Goal: Task Accomplishment & Management: Manage account settings

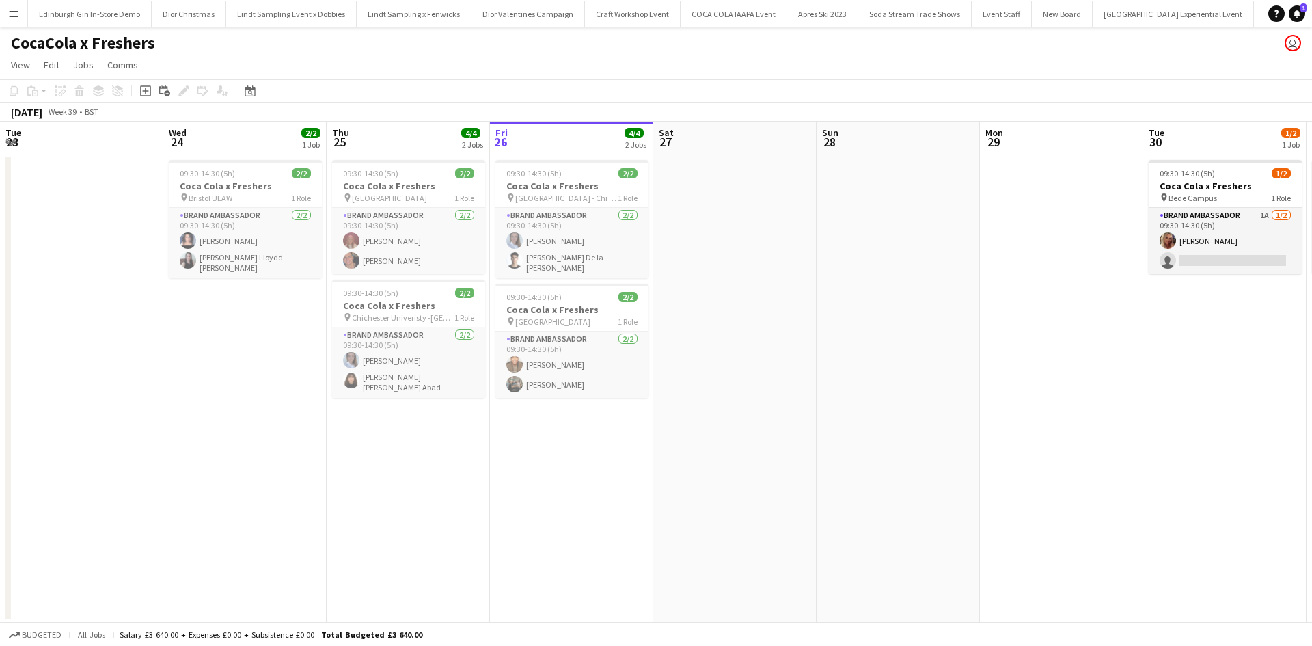
scroll to position [0, 536]
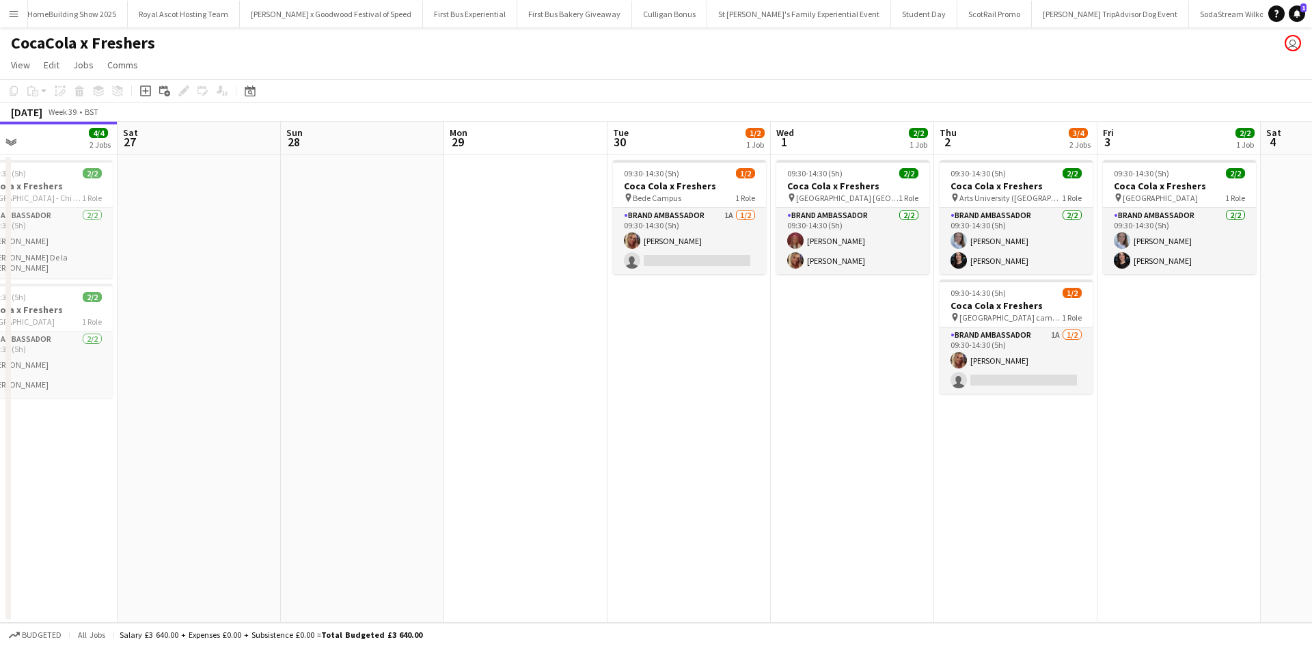
click at [13, 10] on app-icon "Menu" at bounding box center [13, 13] width 11 height 11
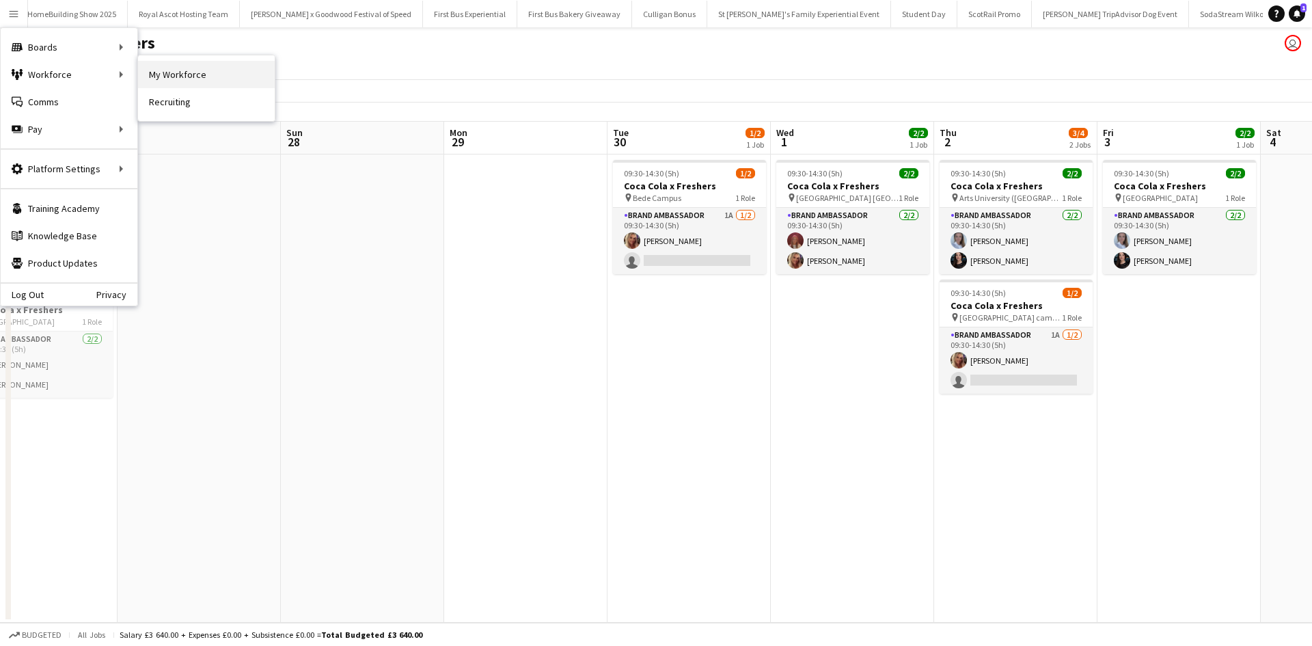
click at [188, 75] on link "My Workforce" at bounding box center [206, 74] width 137 height 27
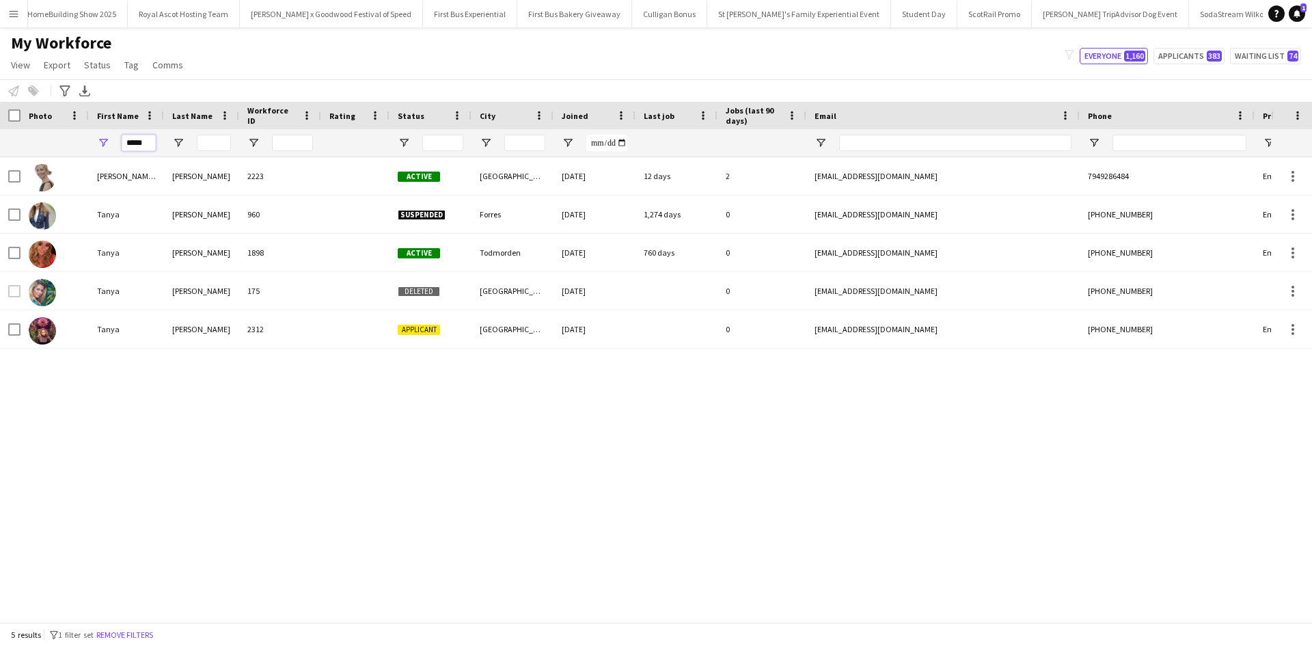
drag, startPoint x: 154, startPoint y: 143, endPoint x: 115, endPoint y: 140, distance: 38.4
click at [115, 140] on div "*****" at bounding box center [126, 142] width 75 height 27
type input "*"
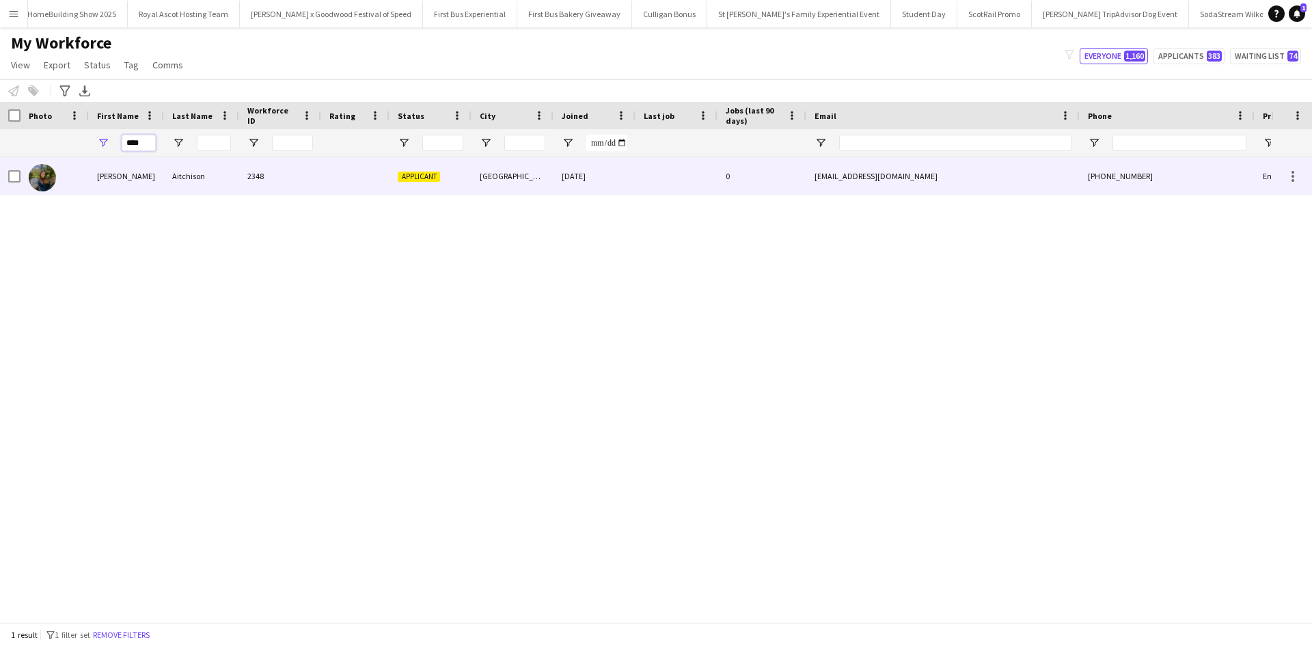
type input "****"
click at [106, 175] on div "[PERSON_NAME]" at bounding box center [126, 176] width 75 height 38
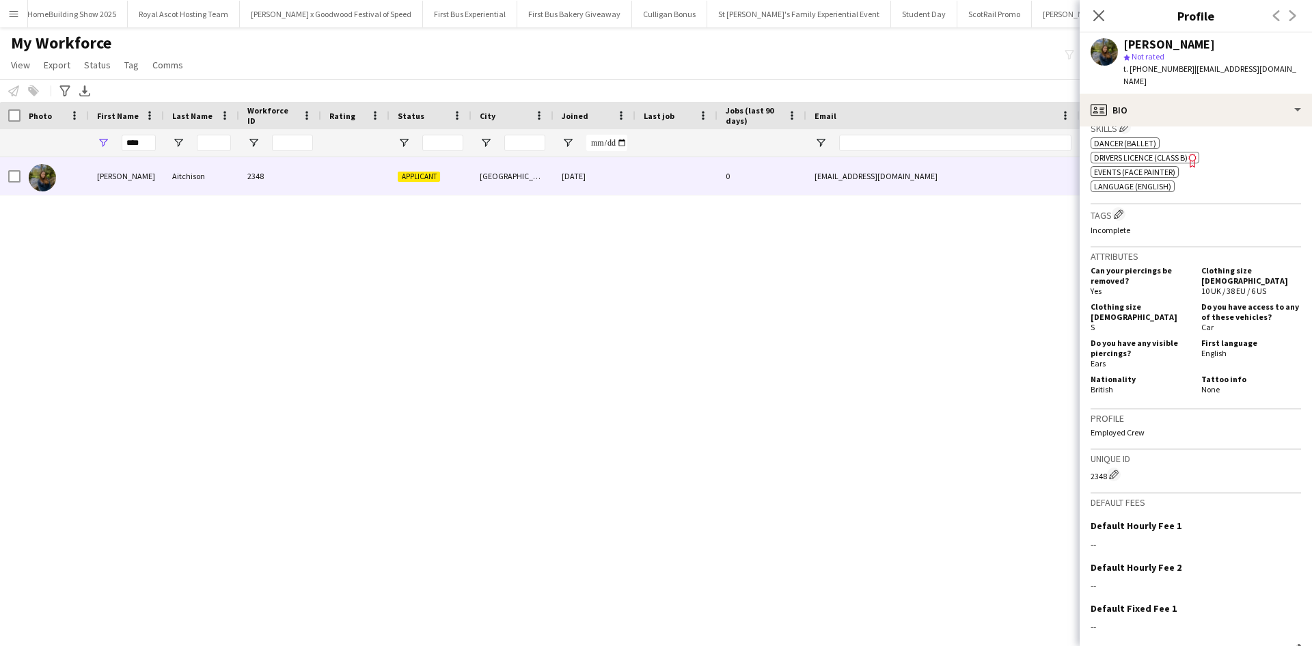
scroll to position [690, 0]
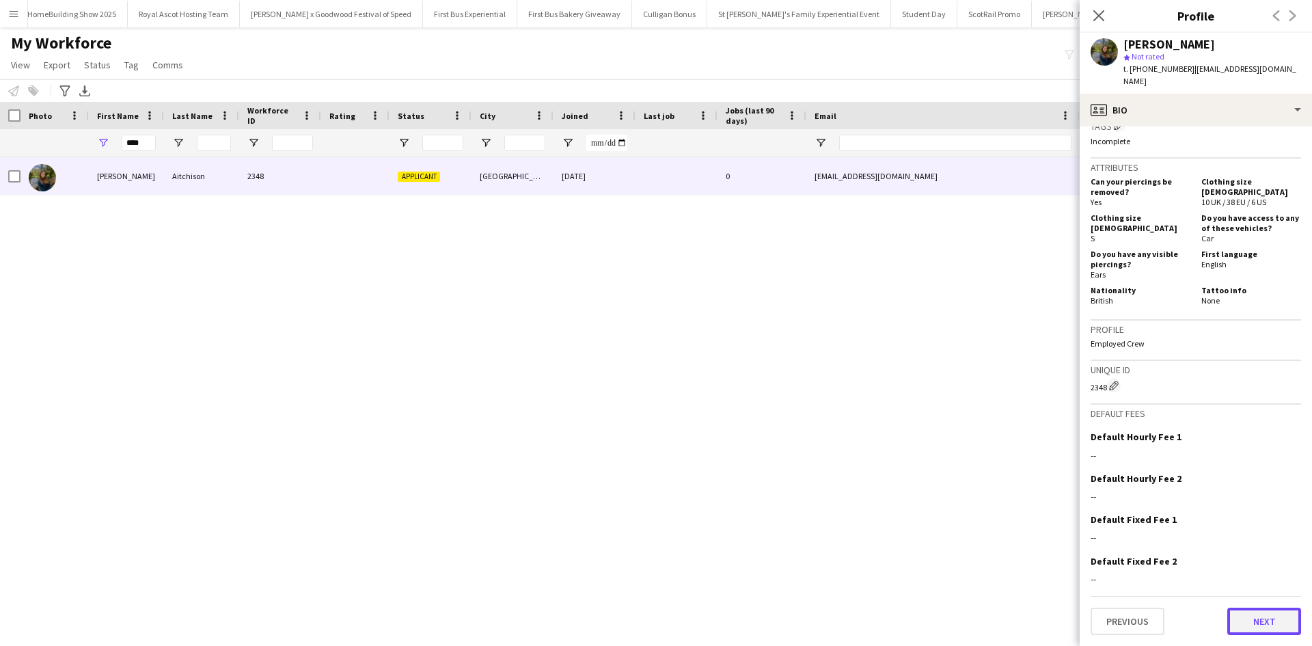
click at [1245, 617] on button "Next" at bounding box center [1264, 620] width 74 height 27
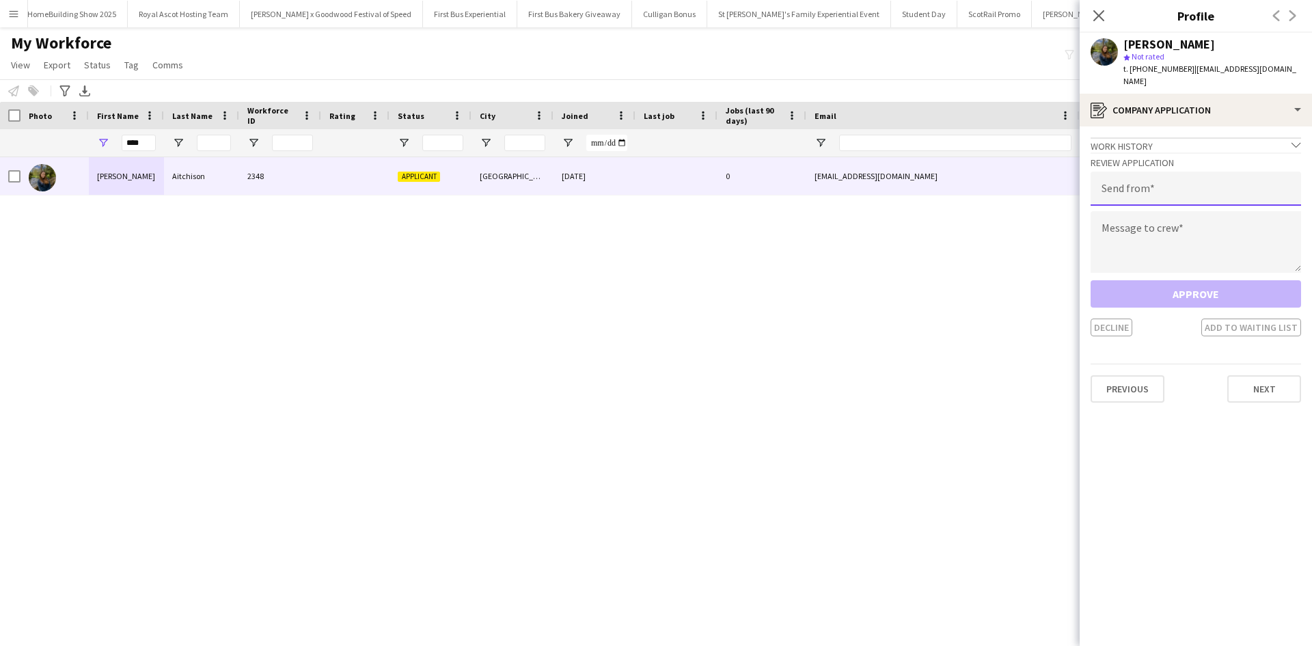
click at [1110, 184] on input "email" at bounding box center [1195, 188] width 210 height 34
type input "**********"
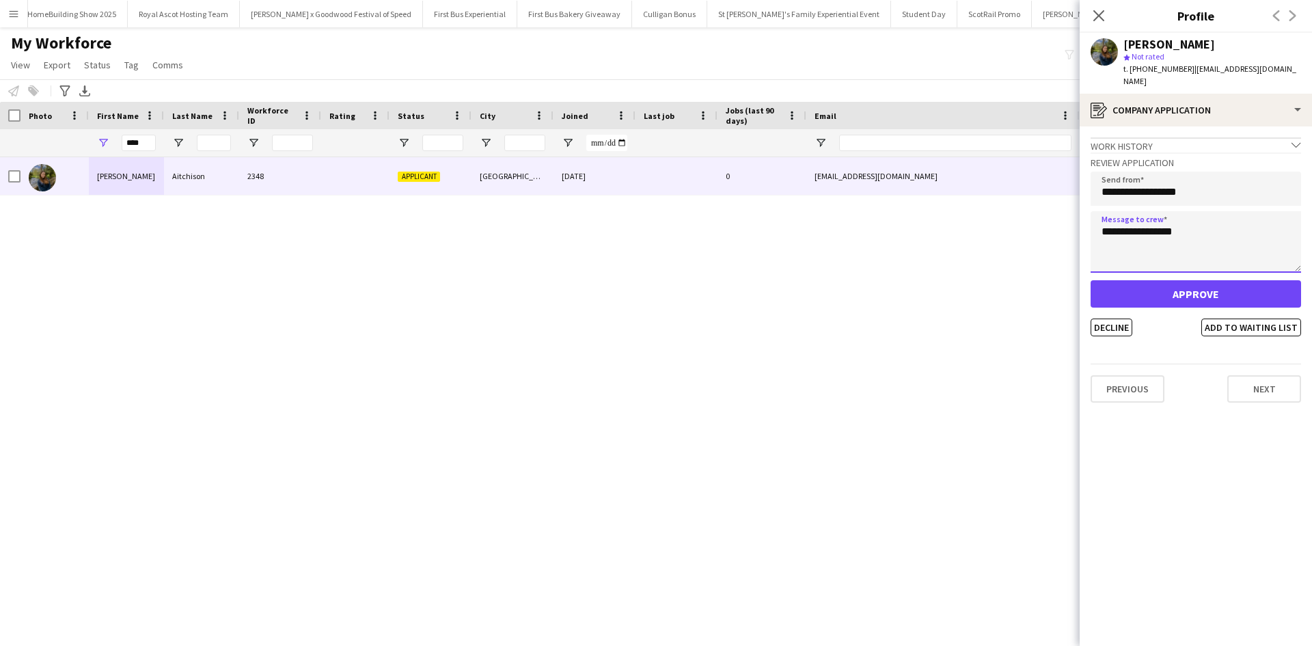
type textarea "**********"
click at [1168, 288] on button "Approve" at bounding box center [1195, 293] width 210 height 27
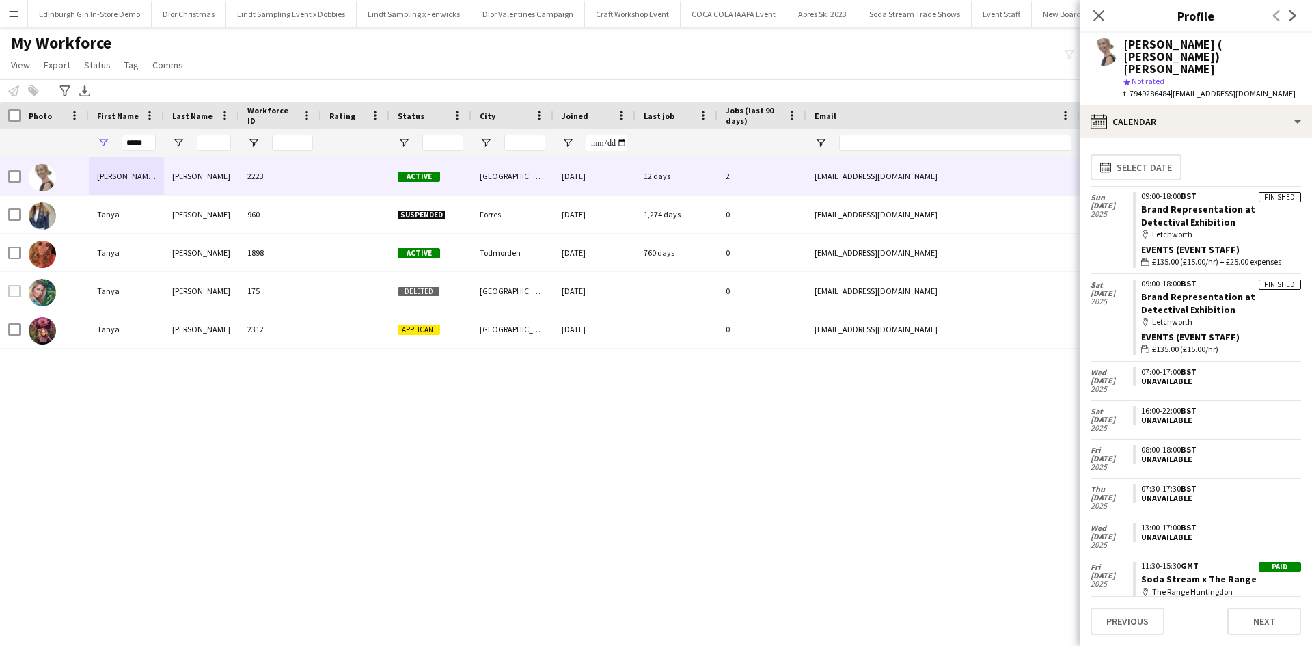
scroll to position [0, 14674]
click at [10, 14] on app-icon "Menu" at bounding box center [13, 13] width 11 height 11
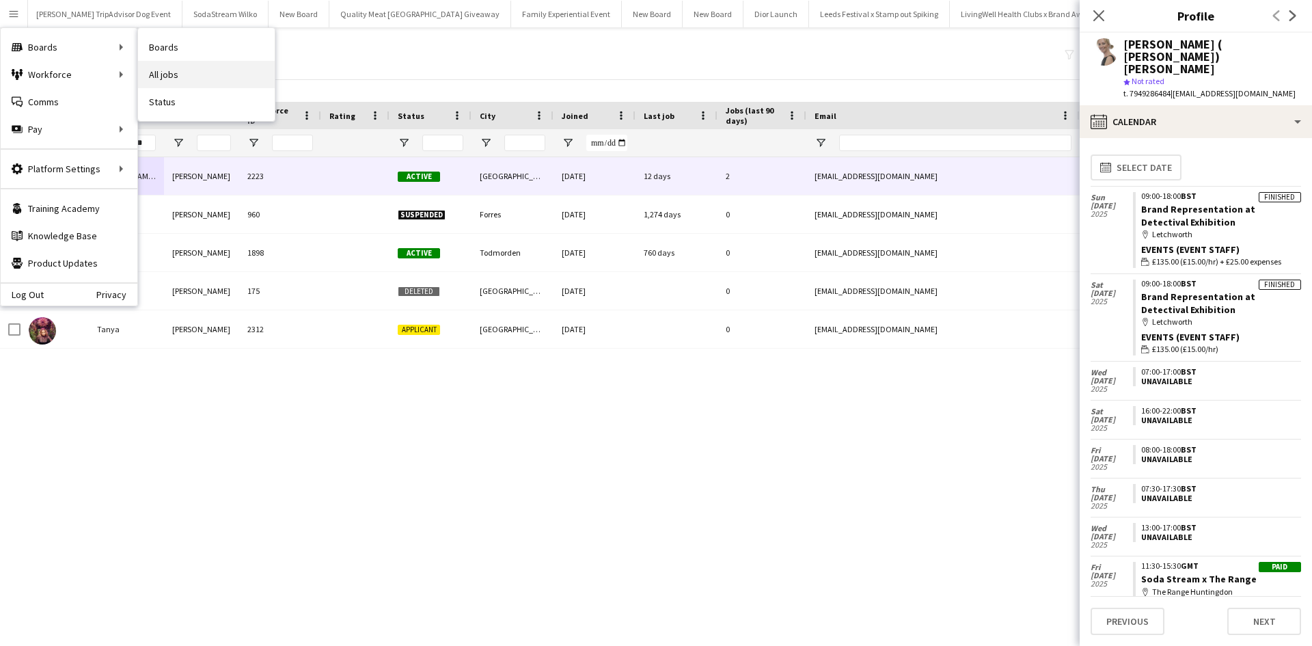
click at [169, 68] on link "All jobs" at bounding box center [206, 74] width 137 height 27
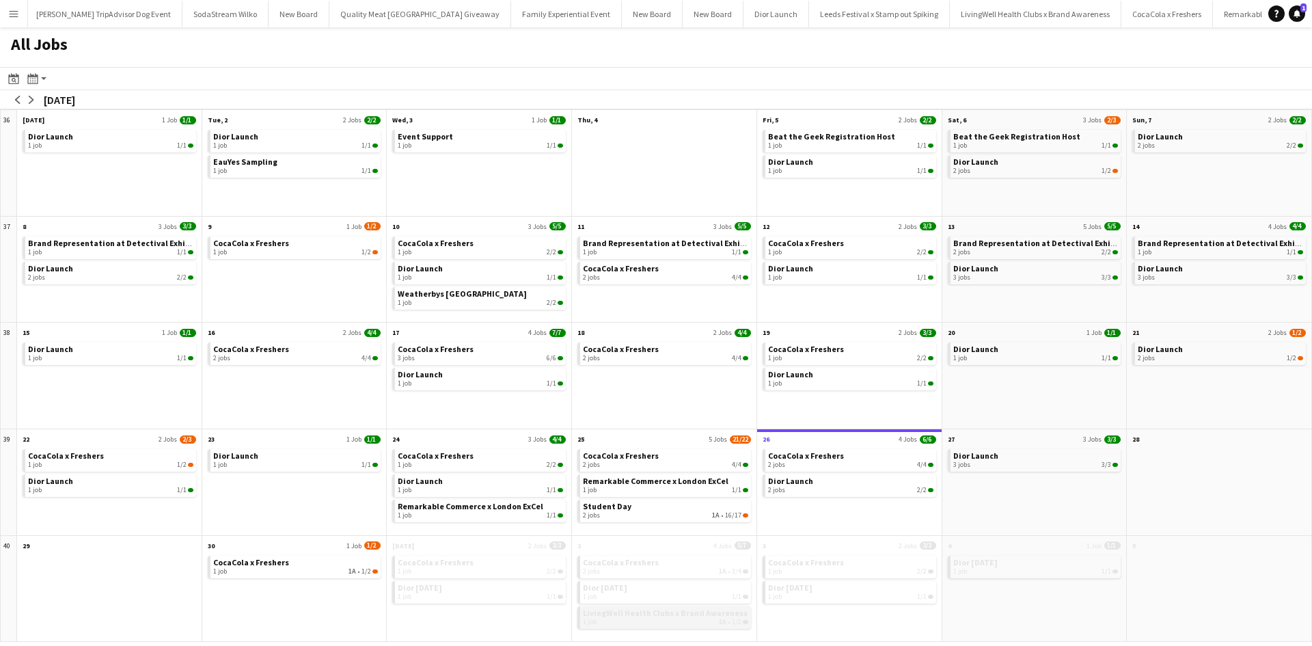
click at [665, 620] on div "1 job 1A • 1/2" at bounding box center [665, 622] width 165 height 8
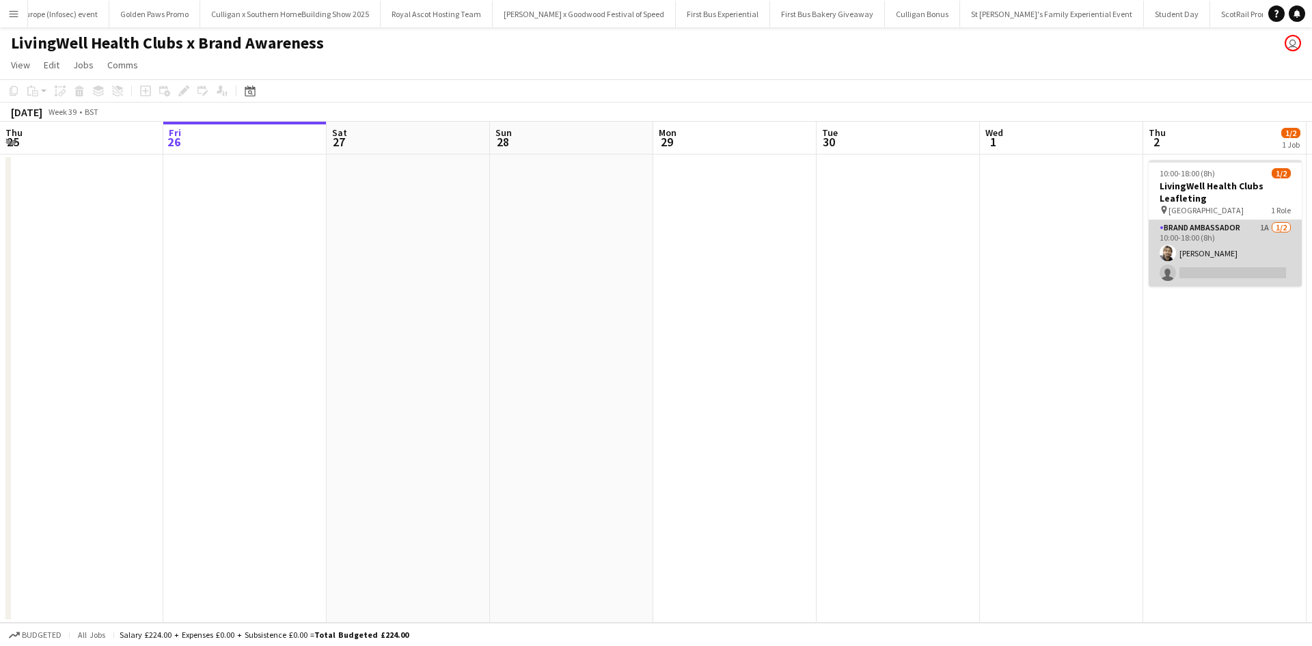
click at [1217, 279] on app-card-role "Brand Ambassador 1A 1/2 10:00-18:00 (8h) Hassan Patel single-neutral-actions" at bounding box center [1224, 253] width 153 height 66
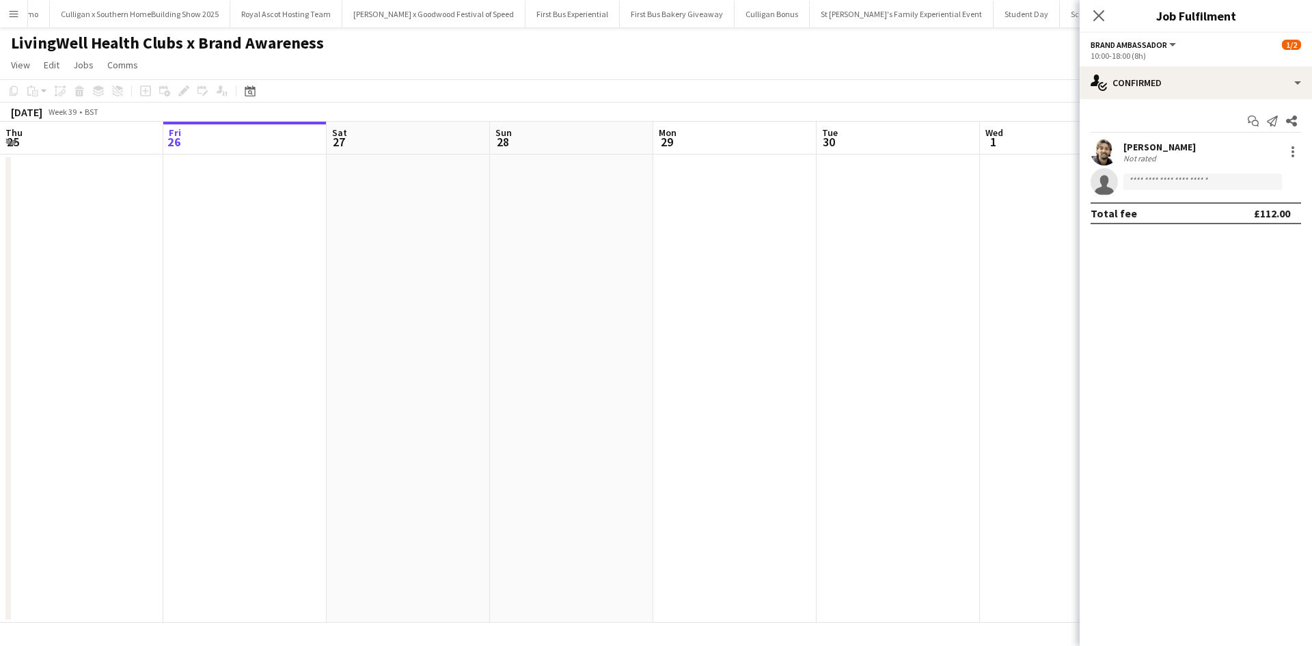
scroll to position [0, 13580]
click at [1204, 177] on input at bounding box center [1202, 182] width 158 height 16
type input "****"
click at [1194, 205] on span "[PERSON_NAME]" at bounding box center [1173, 201] width 79 height 12
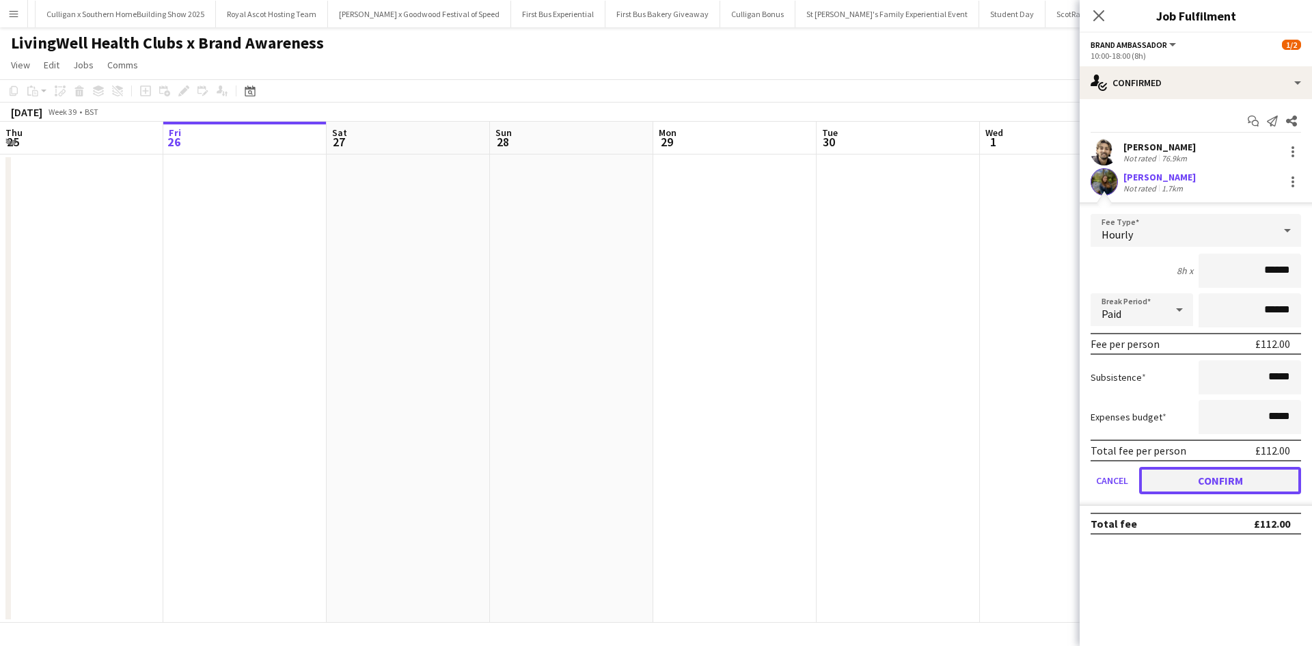
click at [1217, 480] on button "Confirm" at bounding box center [1220, 480] width 162 height 27
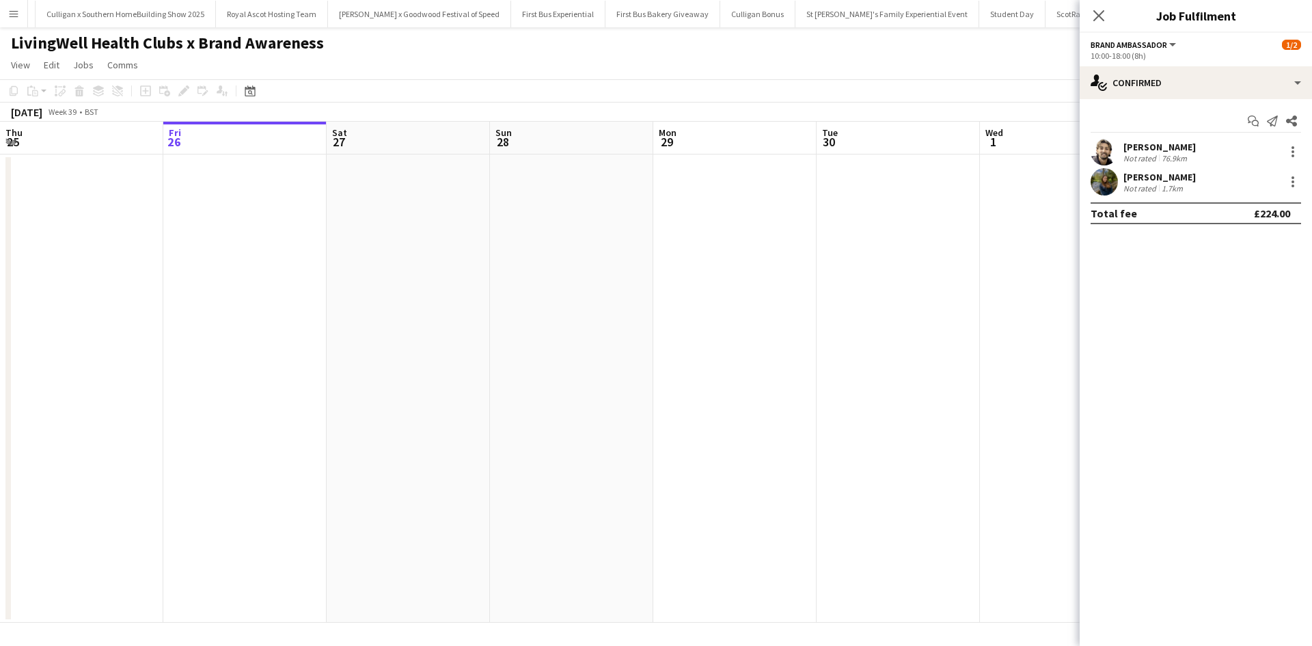
click at [1020, 441] on app-date-cell at bounding box center [1061, 388] width 163 height 468
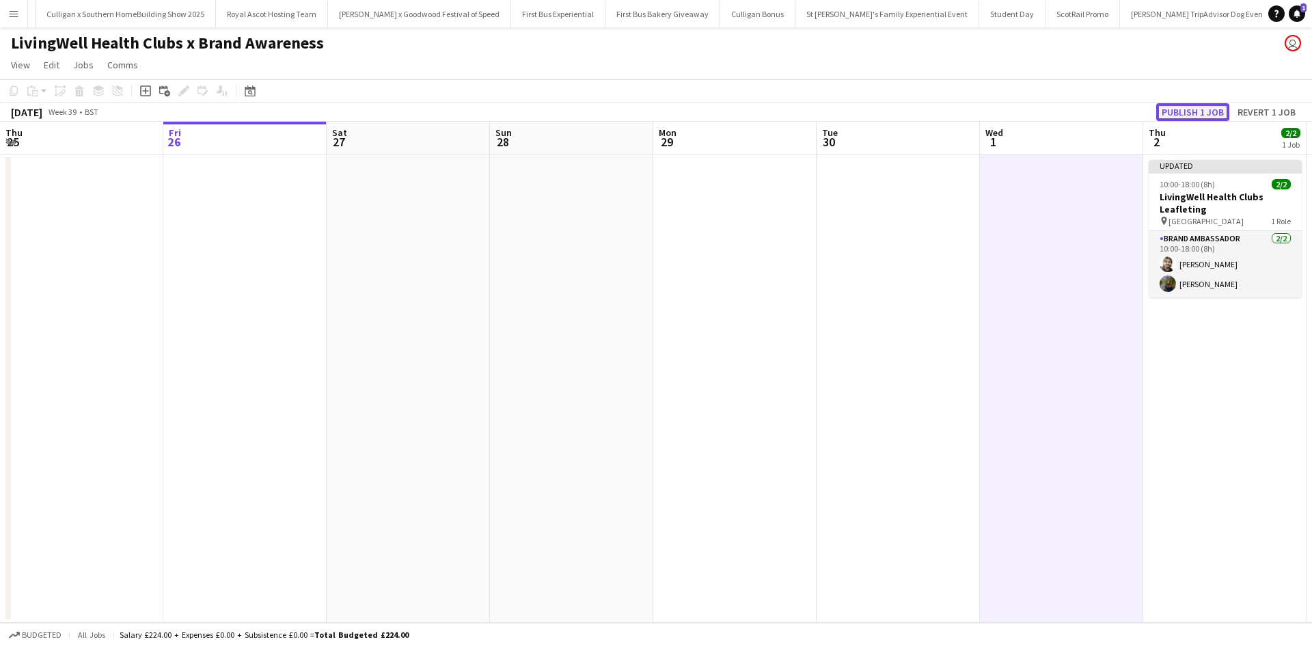
click at [1212, 113] on button "Publish 1 job" at bounding box center [1192, 112] width 73 height 18
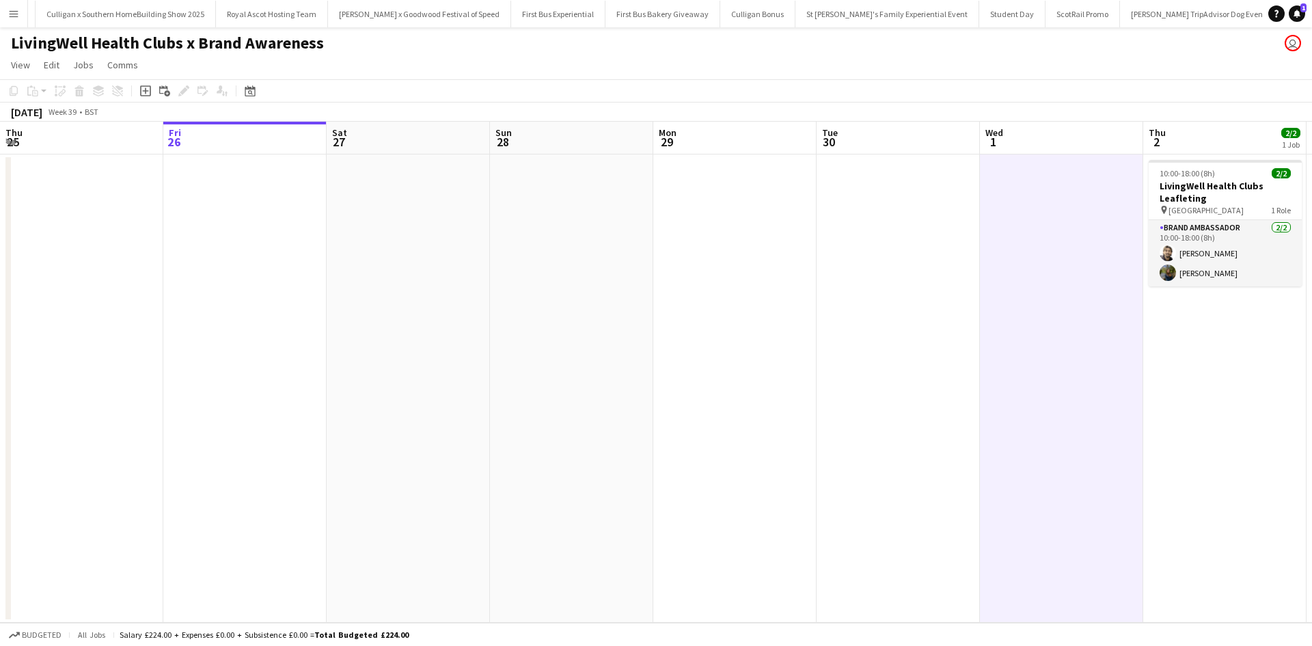
click at [8, 16] on button "Menu" at bounding box center [13, 13] width 27 height 27
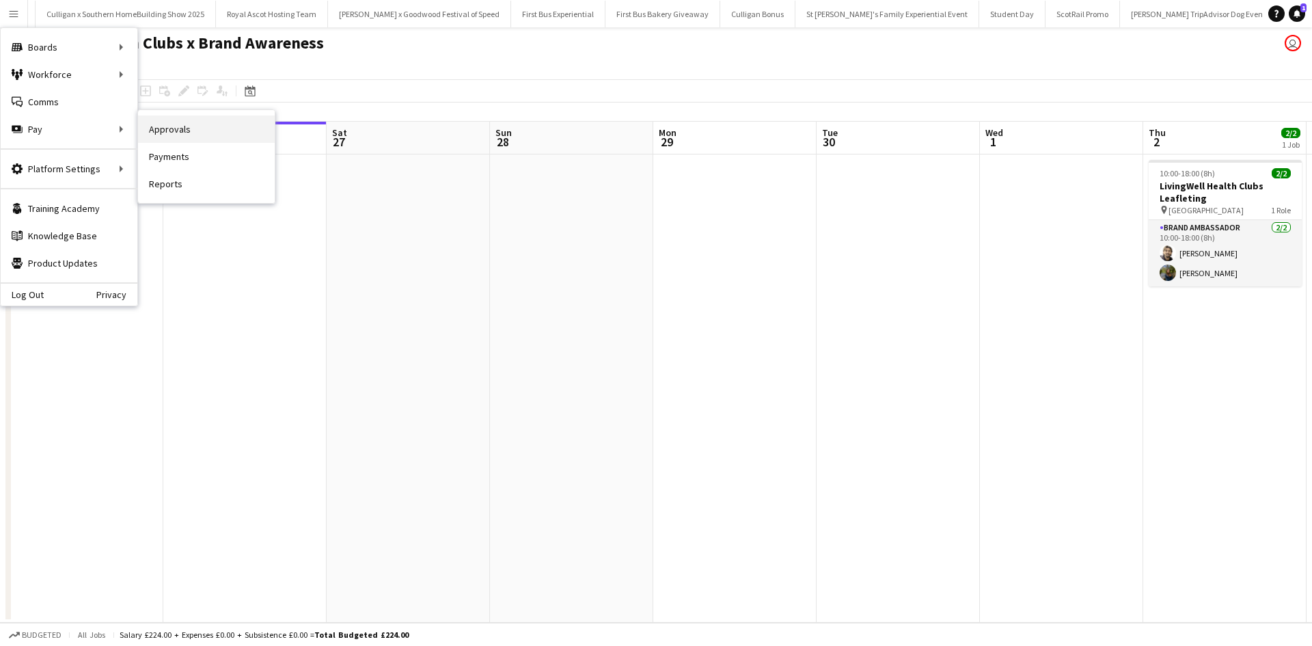
click at [161, 131] on link "Approvals" at bounding box center [206, 128] width 137 height 27
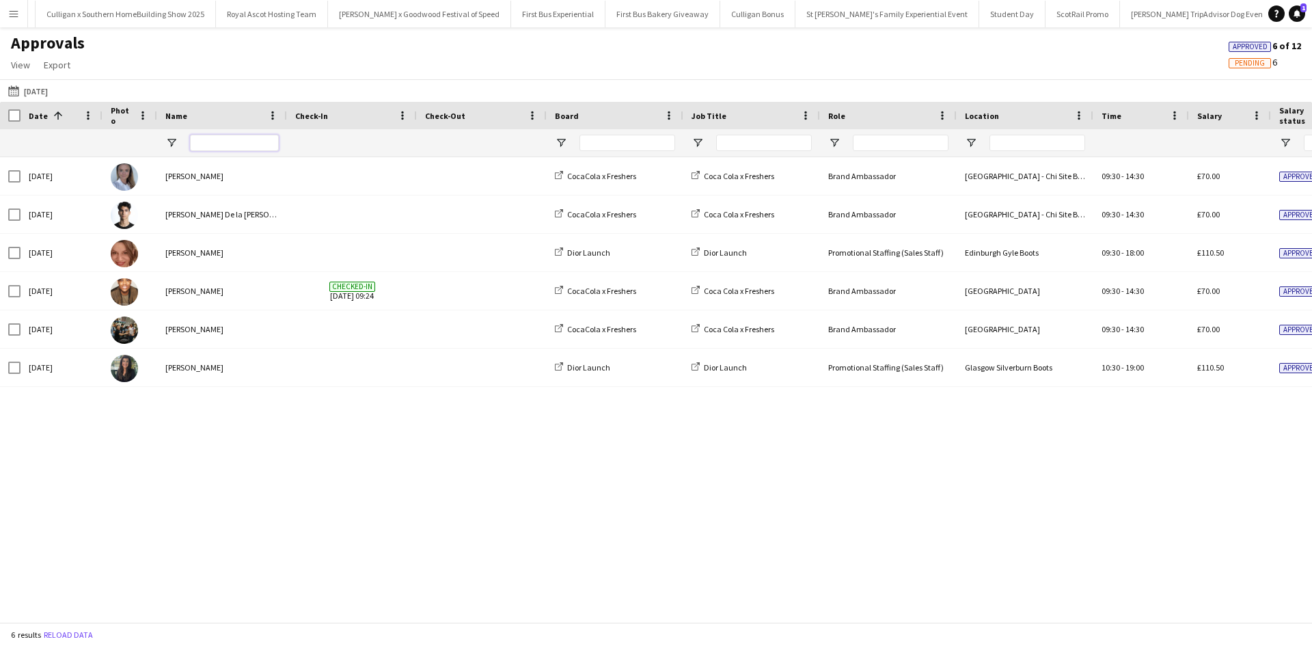
click at [210, 146] on input "Name Filter Input" at bounding box center [234, 143] width 89 height 16
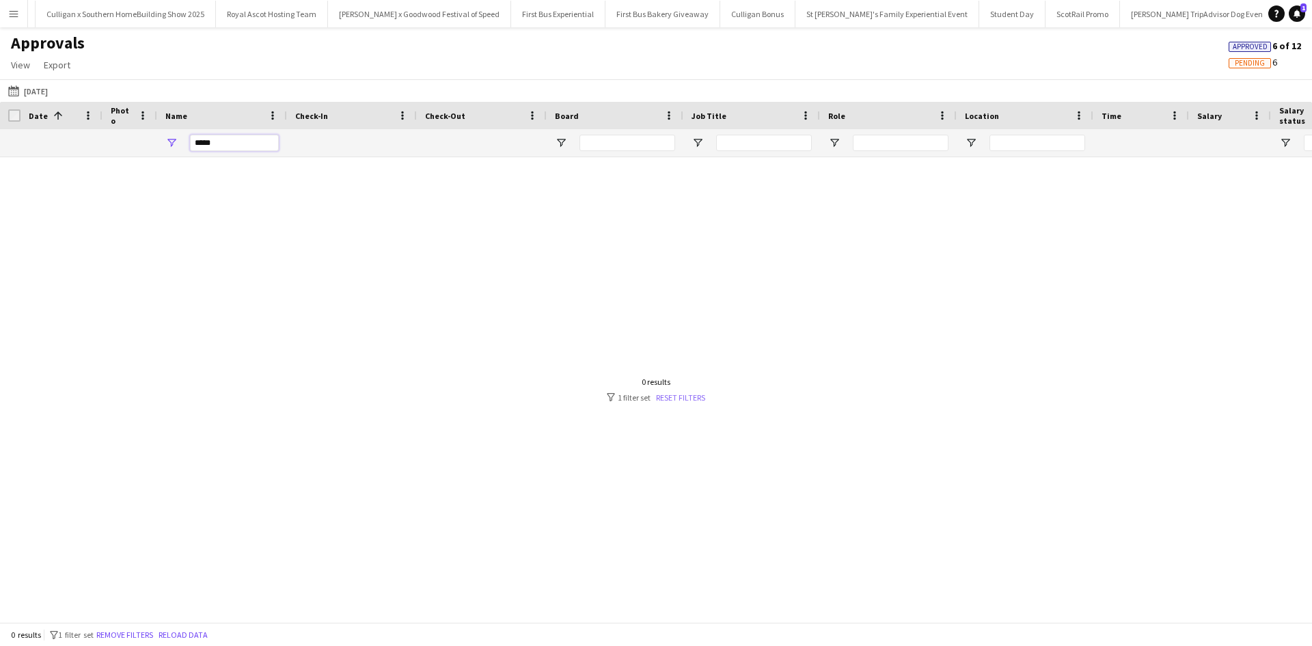
type input "*****"
click at [671, 394] on link "Reset filters" at bounding box center [680, 397] width 49 height 10
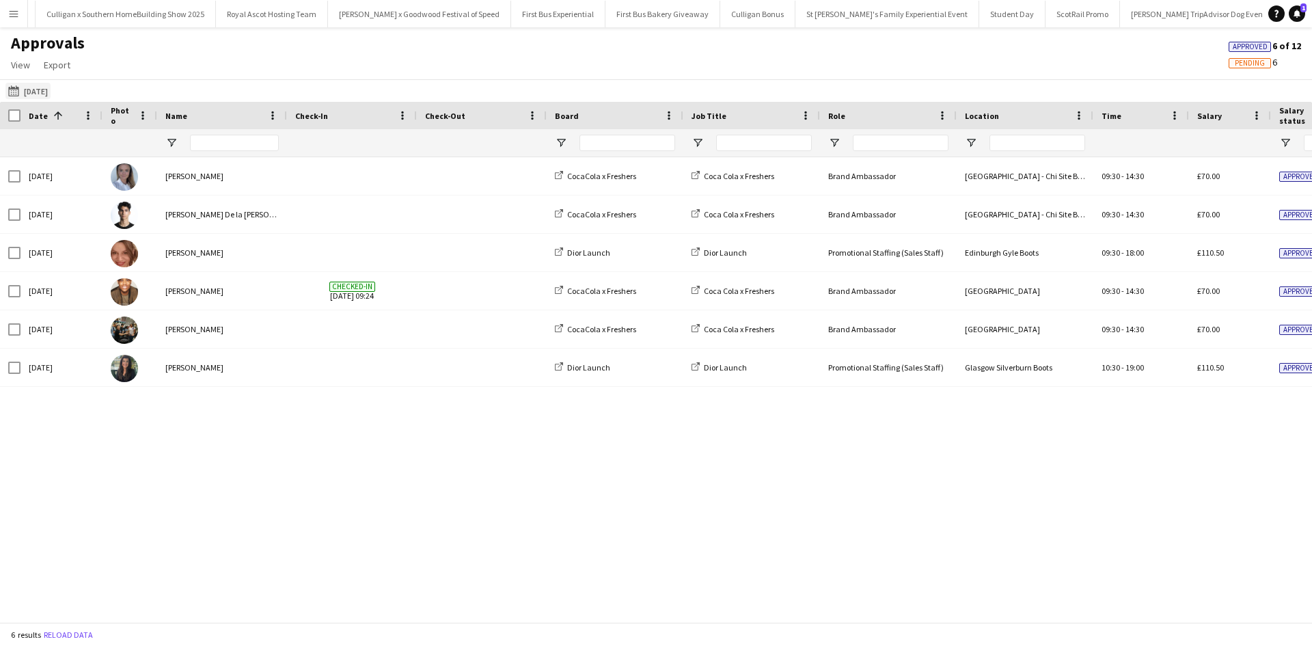
click at [32, 97] on button "Today Today" at bounding box center [27, 91] width 45 height 16
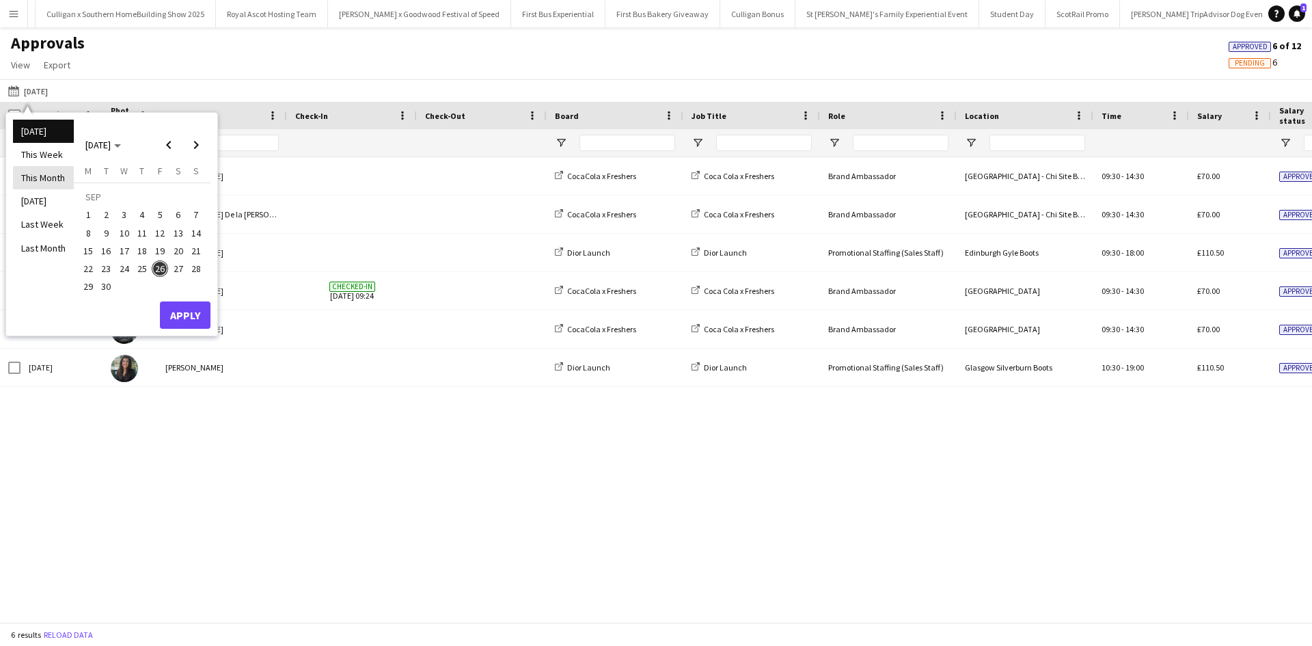
click at [49, 177] on li "This Month" at bounding box center [43, 177] width 61 height 23
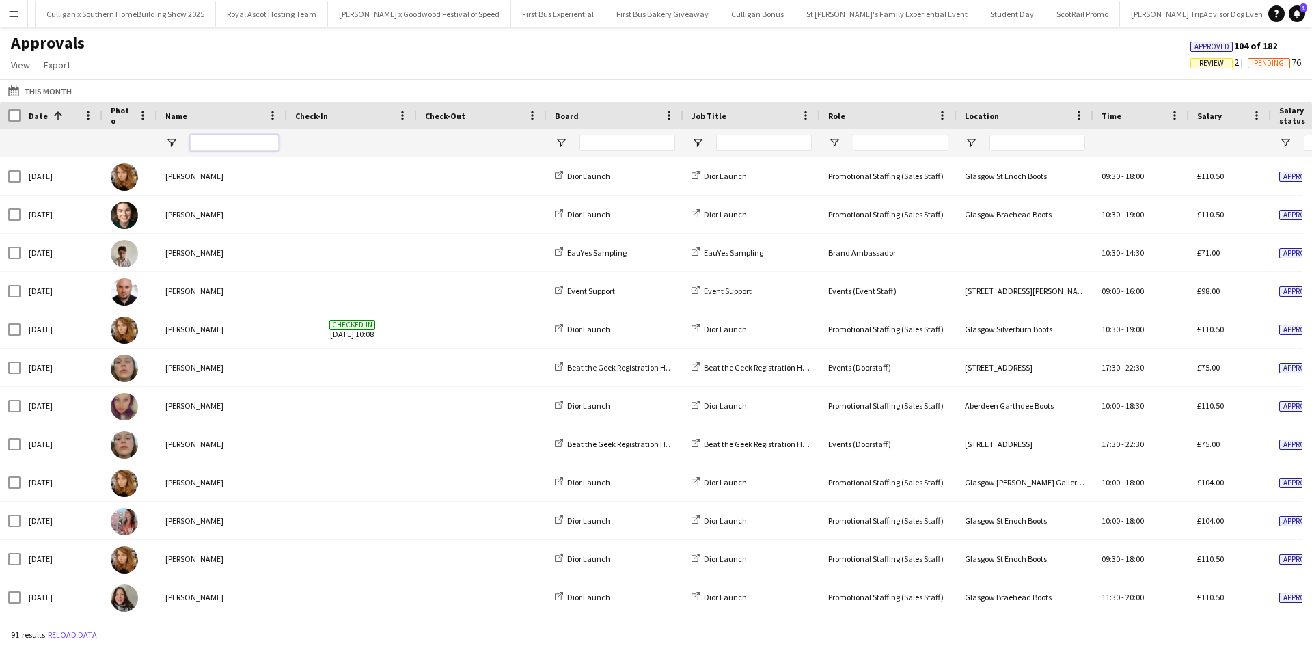
click at [220, 145] on input "Name Filter Input" at bounding box center [234, 143] width 89 height 16
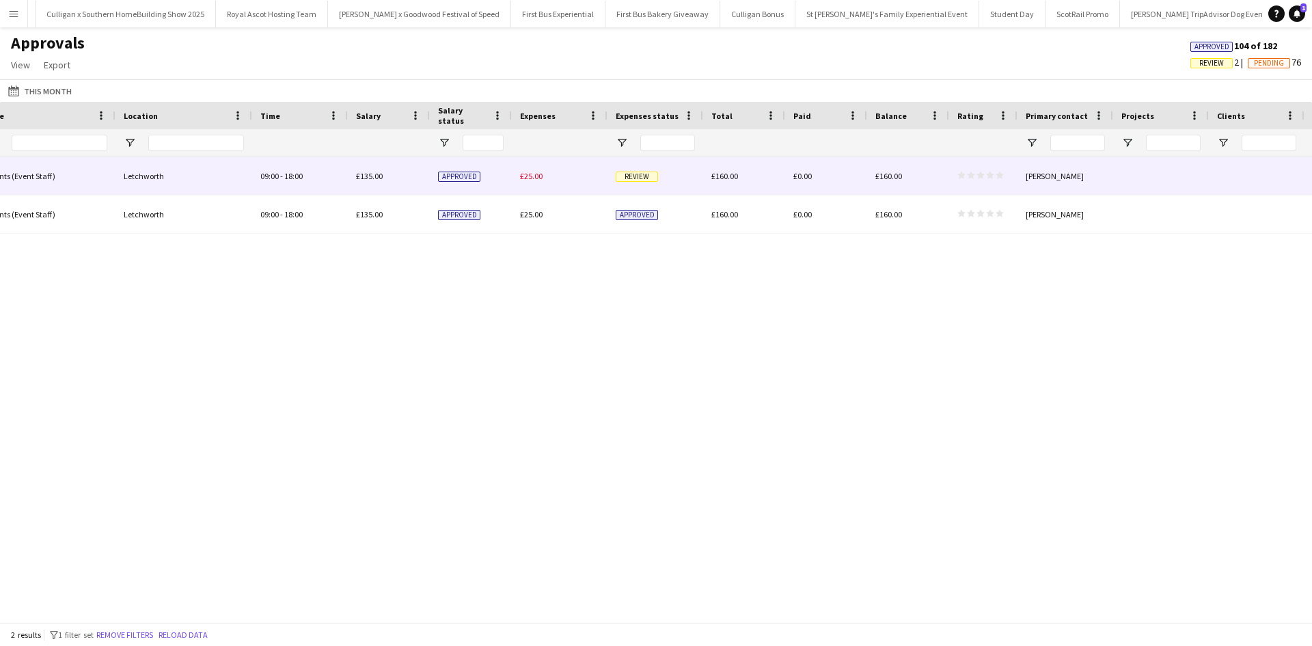
type input "*****"
click at [641, 180] on span "Review" at bounding box center [636, 176] width 42 height 10
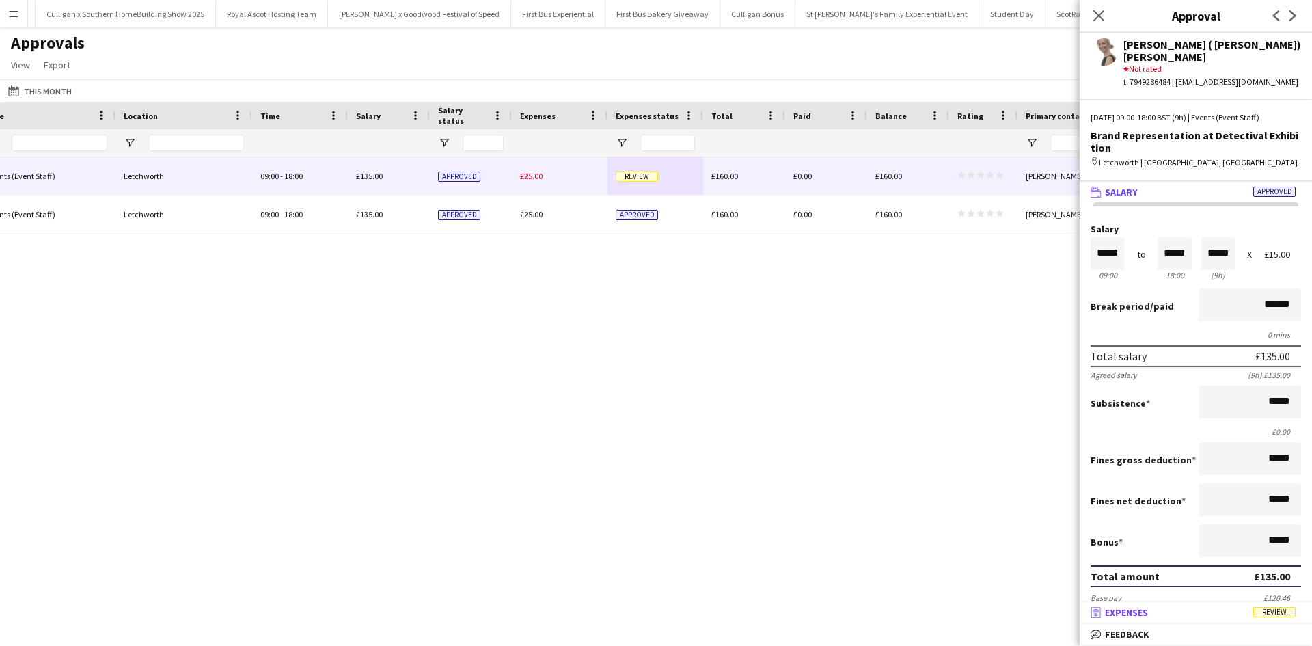
click at [1275, 616] on span "Review" at bounding box center [1274, 612] width 42 height 10
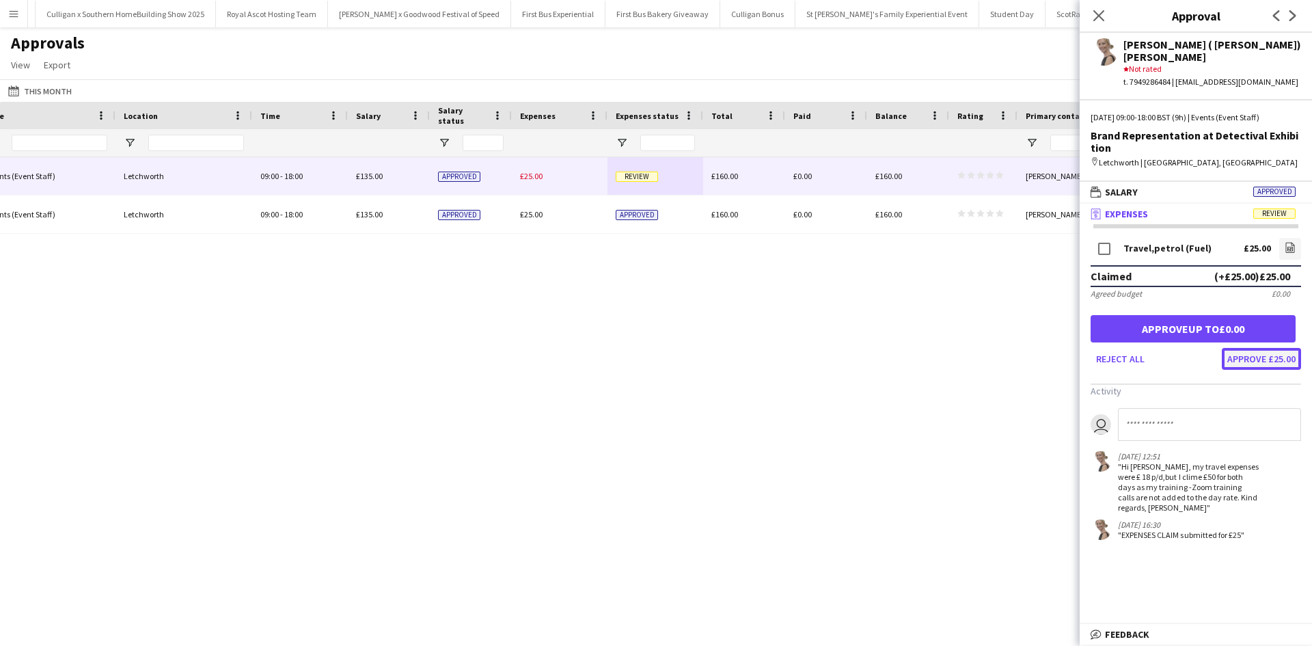
click at [1243, 348] on button "Approve £25.00" at bounding box center [1260, 359] width 79 height 22
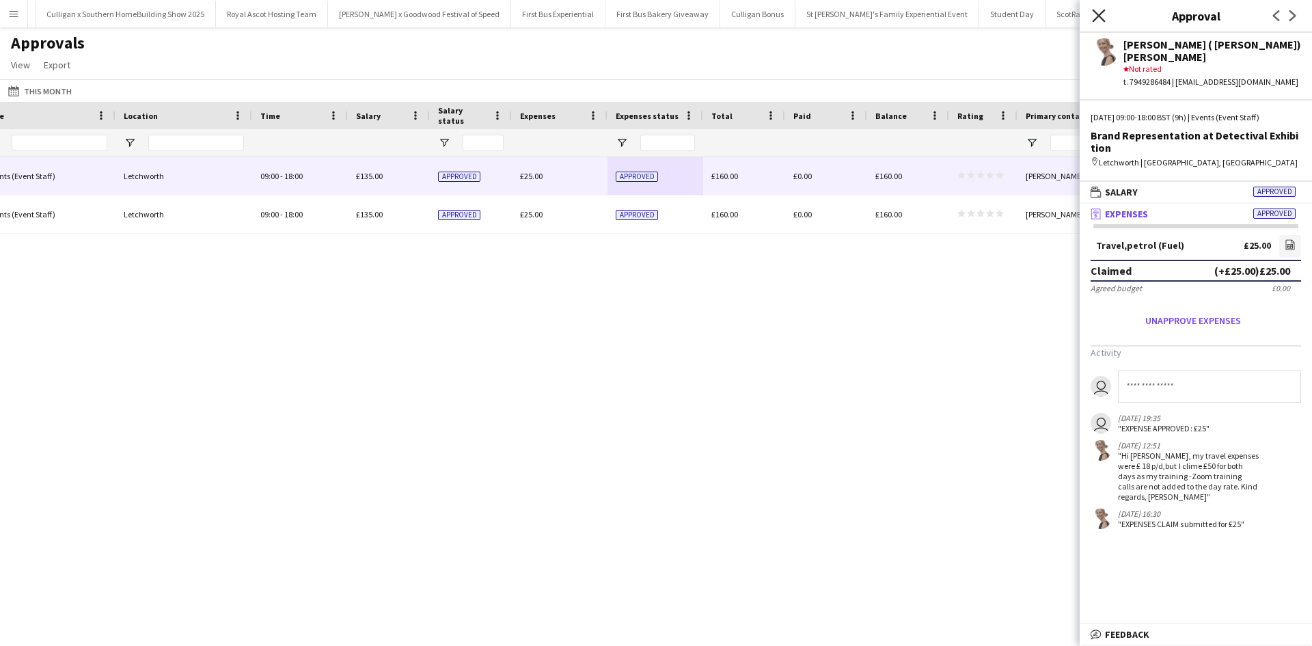
click at [1098, 18] on icon "Close pop-in" at bounding box center [1098, 15] width 13 height 13
